Goal: Navigation & Orientation: Find specific page/section

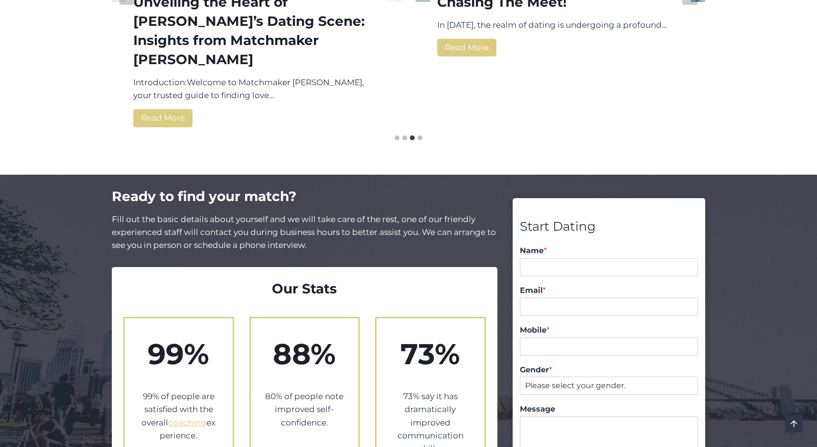
scroll to position [1755, 0]
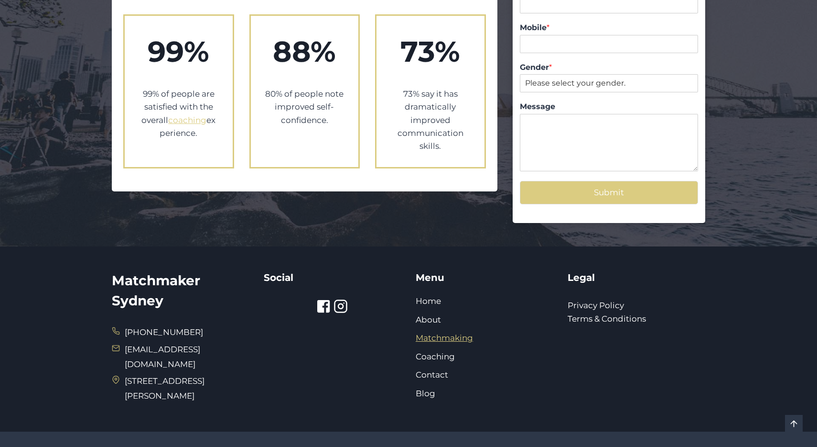
click at [456, 333] on link "Matchmaking" at bounding box center [444, 338] width 57 height 10
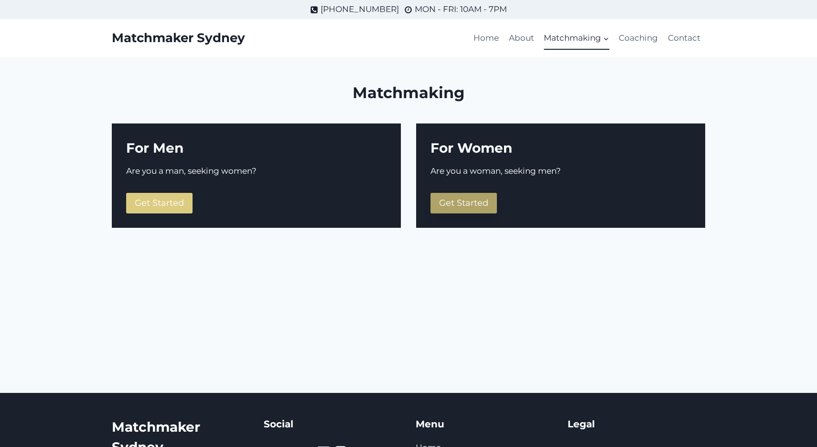
click at [468, 200] on span "Get Started" at bounding box center [463, 202] width 49 height 11
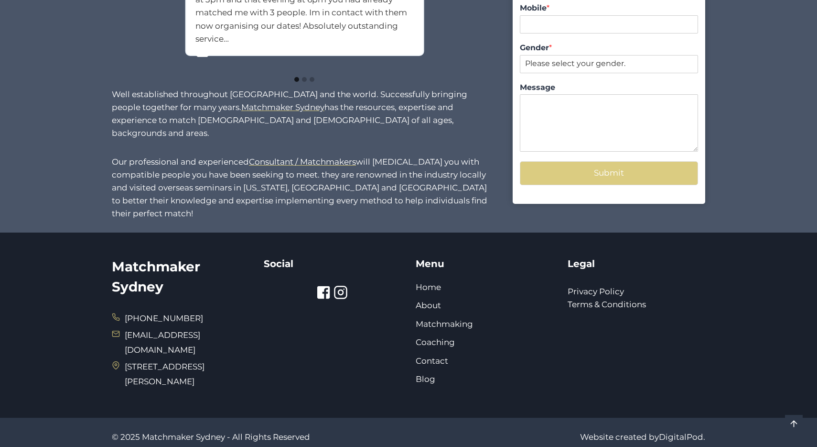
scroll to position [845, 0]
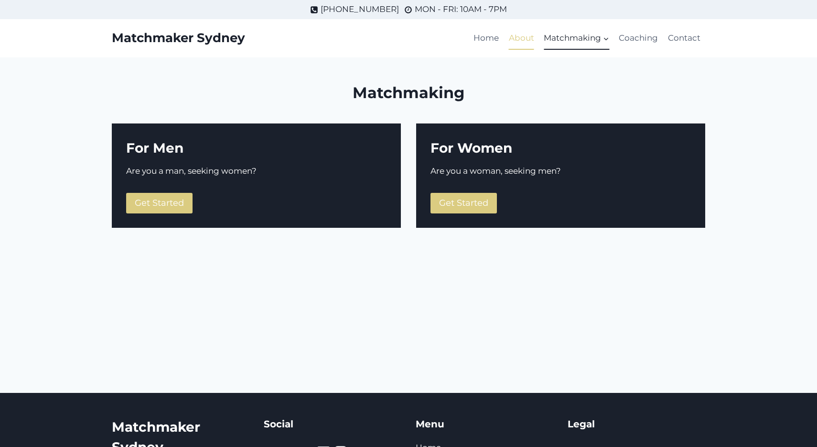
click at [521, 41] on link "About" at bounding box center [521, 38] width 35 height 23
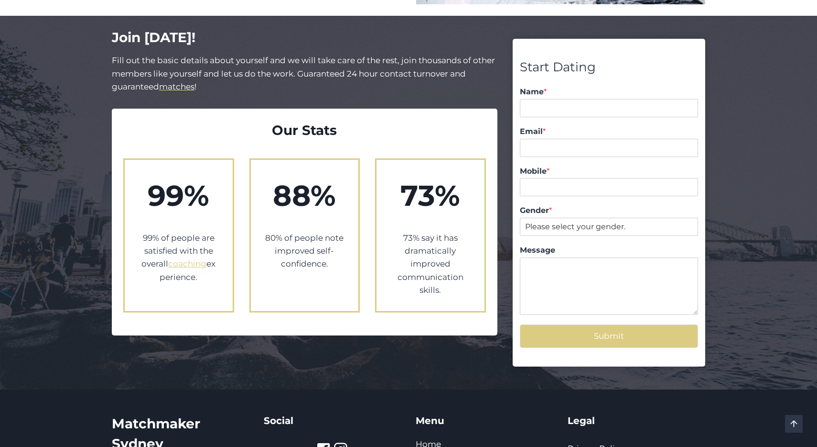
scroll to position [1040, 0]
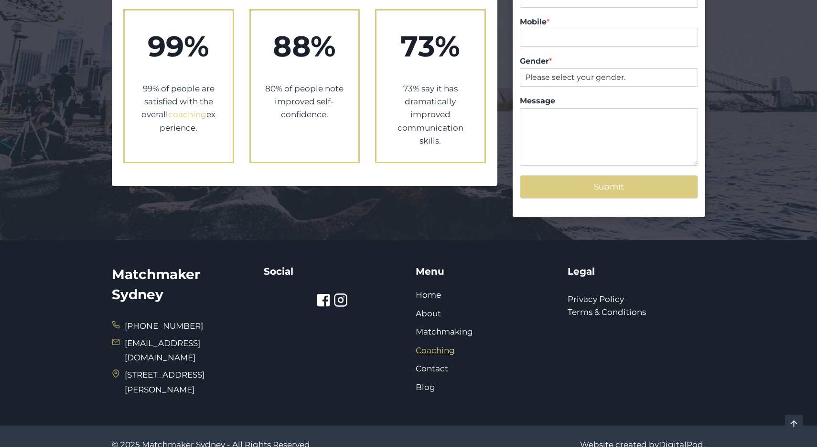
click at [440, 345] on link "Coaching" at bounding box center [435, 350] width 39 height 10
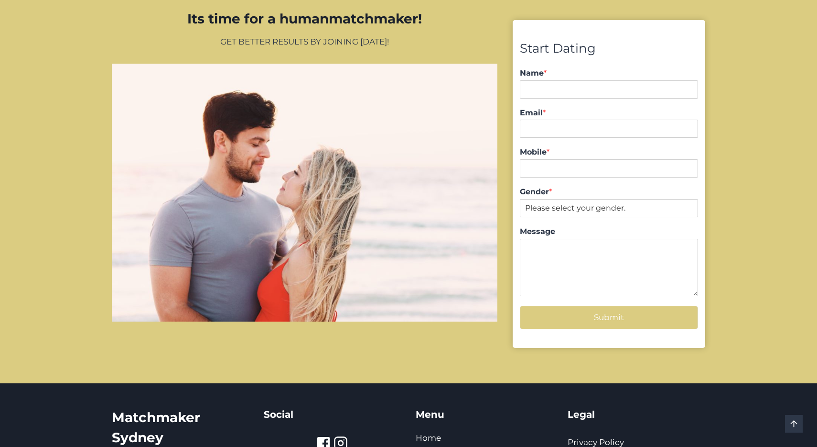
scroll to position [1068, 0]
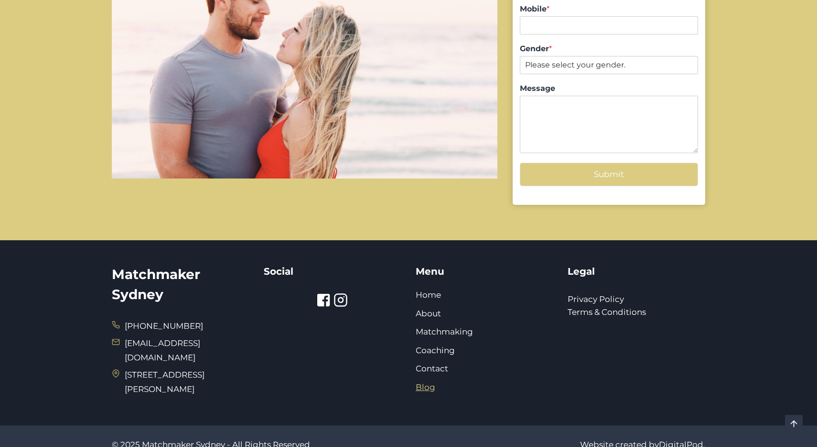
click at [426, 382] on link "Blog" at bounding box center [426, 387] width 20 height 10
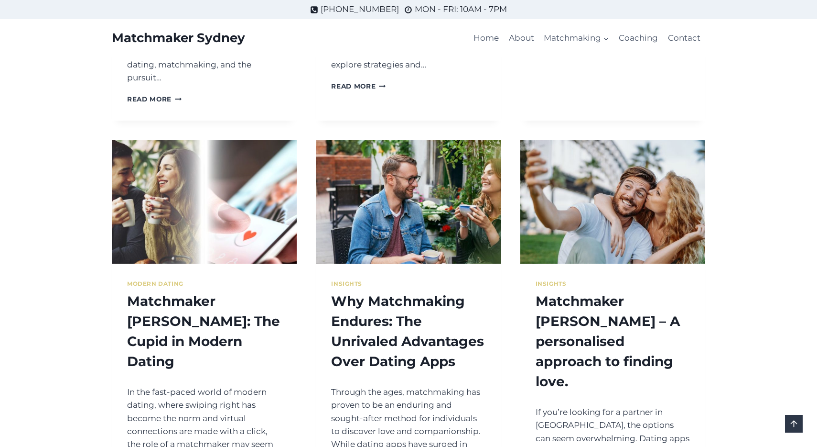
scroll to position [1320, 0]
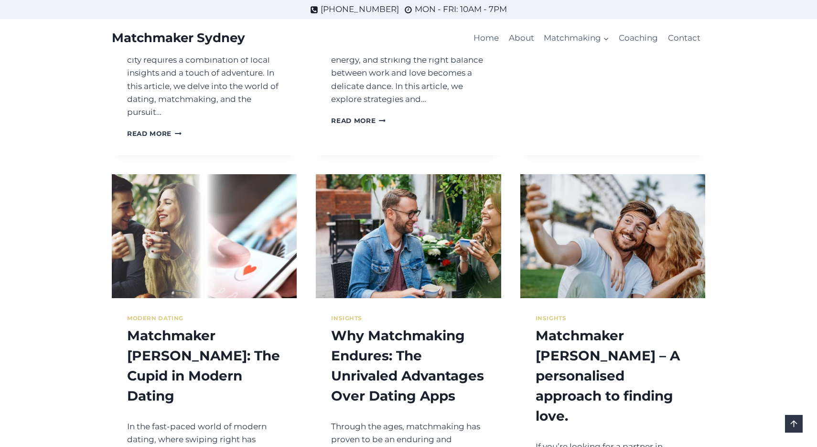
click at [555, 191] on img at bounding box center [613, 235] width 185 height 123
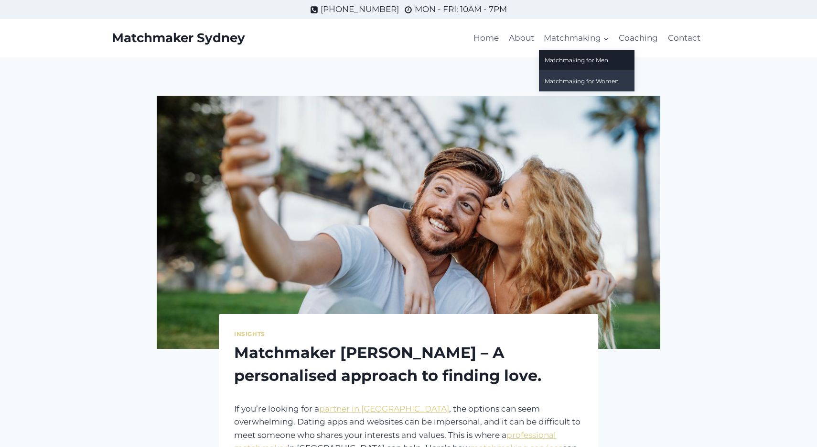
click at [593, 78] on link "Matchmaking for Women" at bounding box center [587, 81] width 96 height 21
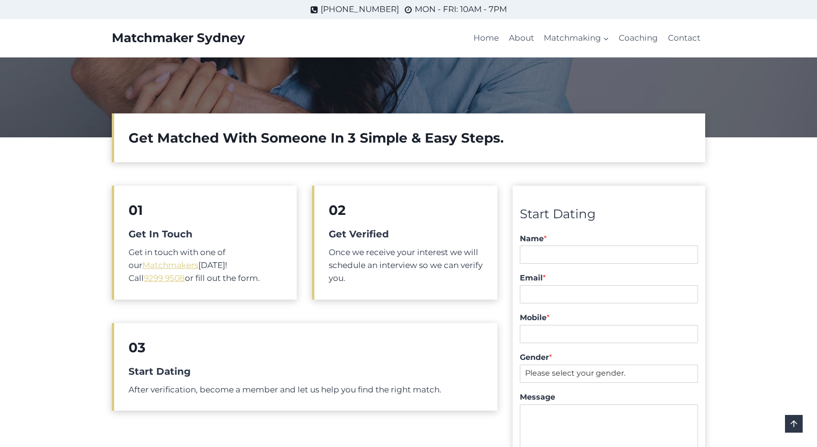
scroll to position [185, 0]
